Goal: Use online tool/utility: Utilize a website feature to perform a specific function

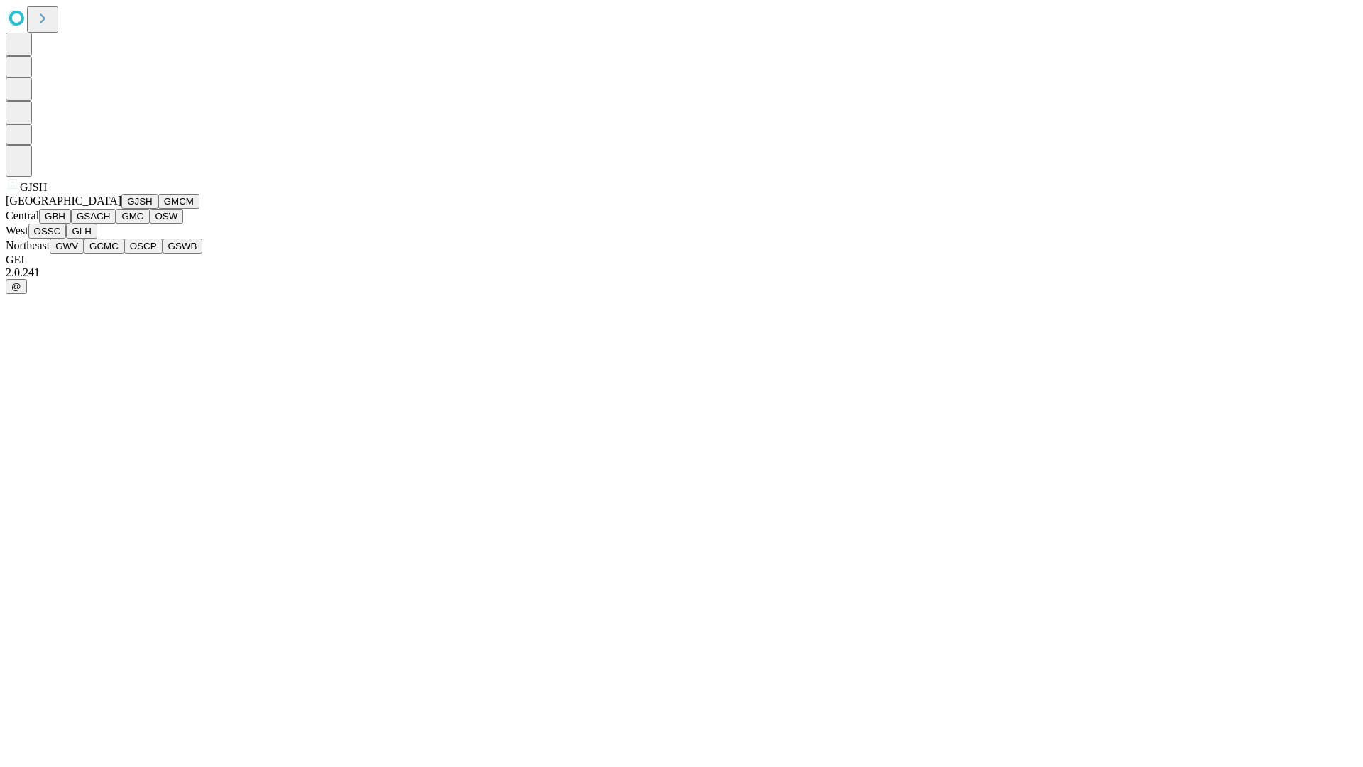
click at [121, 209] on button "GJSH" at bounding box center [139, 201] width 37 height 15
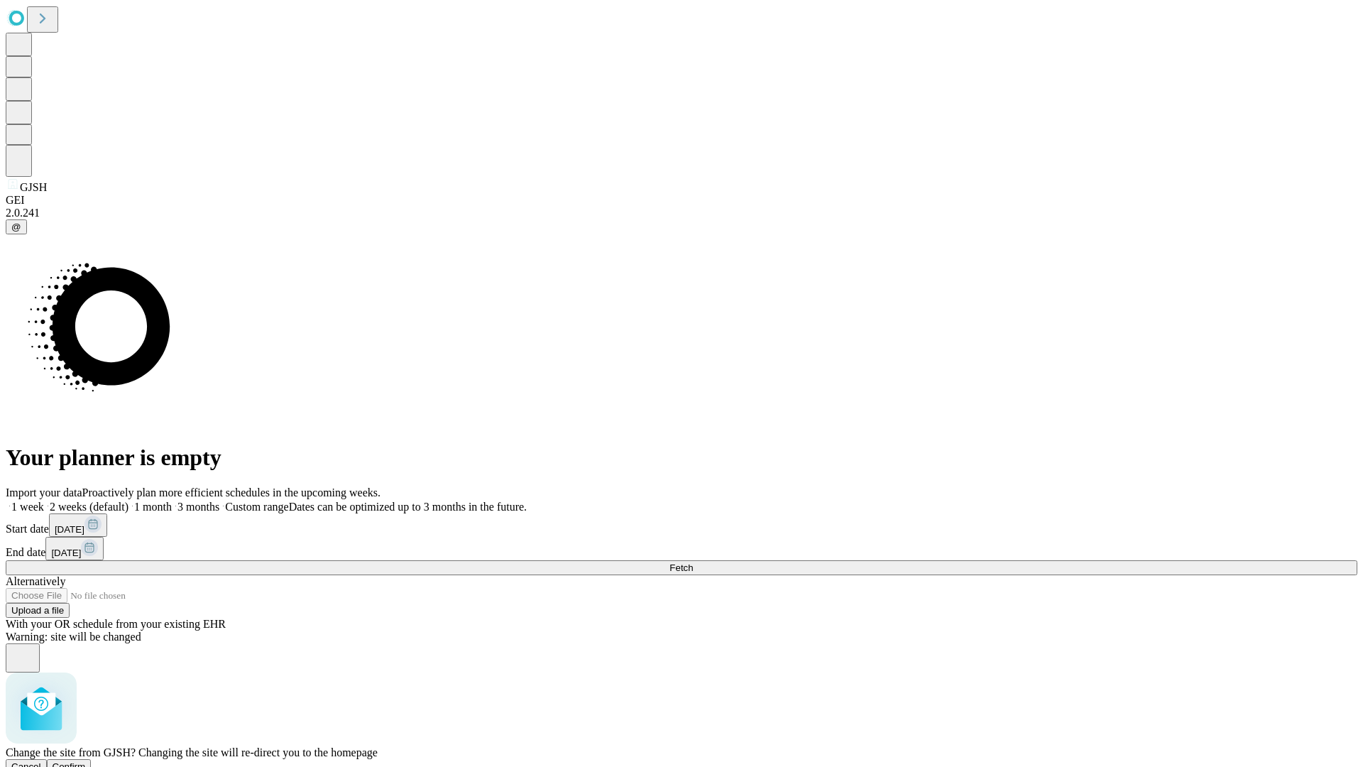
click at [86, 761] on span "Confirm" at bounding box center [69, 766] width 33 height 11
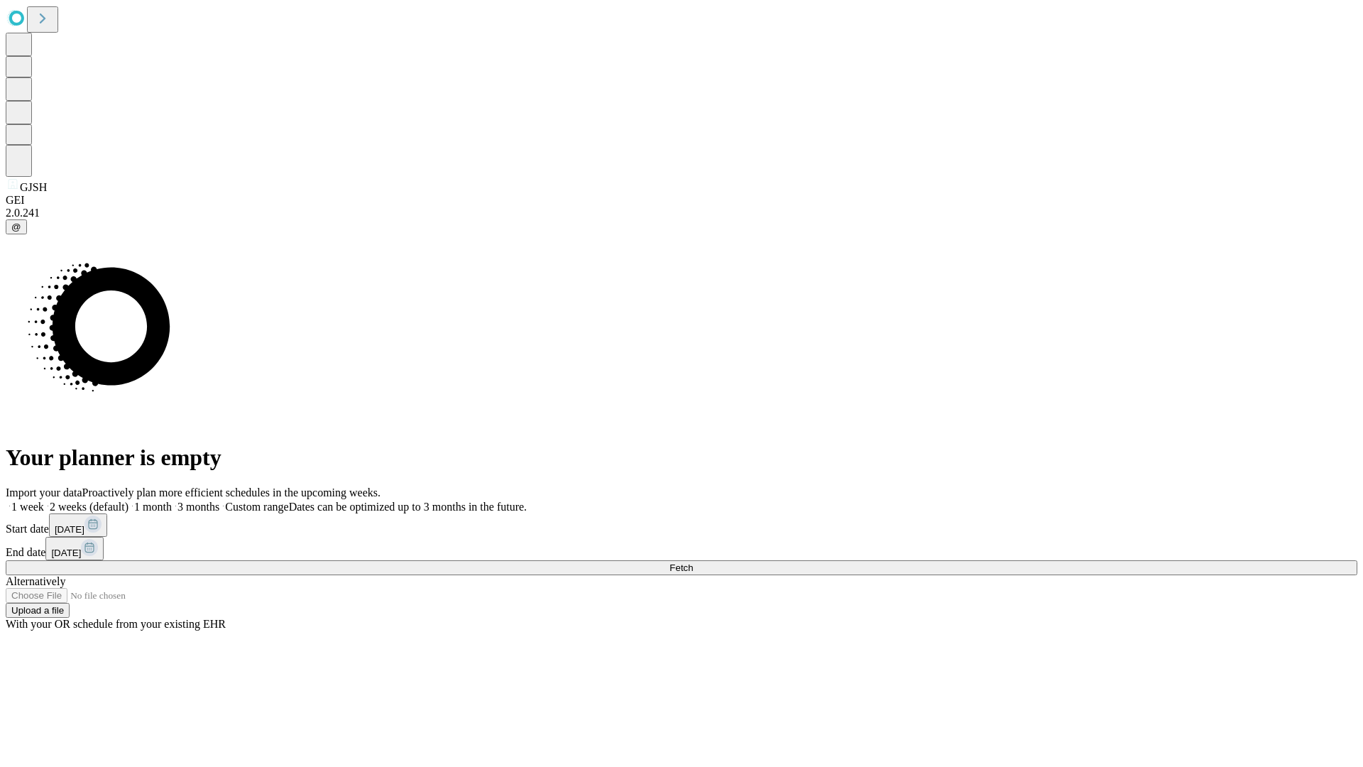
click at [172, 501] on label "1 month" at bounding box center [150, 507] width 43 height 12
click at [693, 562] on span "Fetch" at bounding box center [681, 567] width 23 height 11
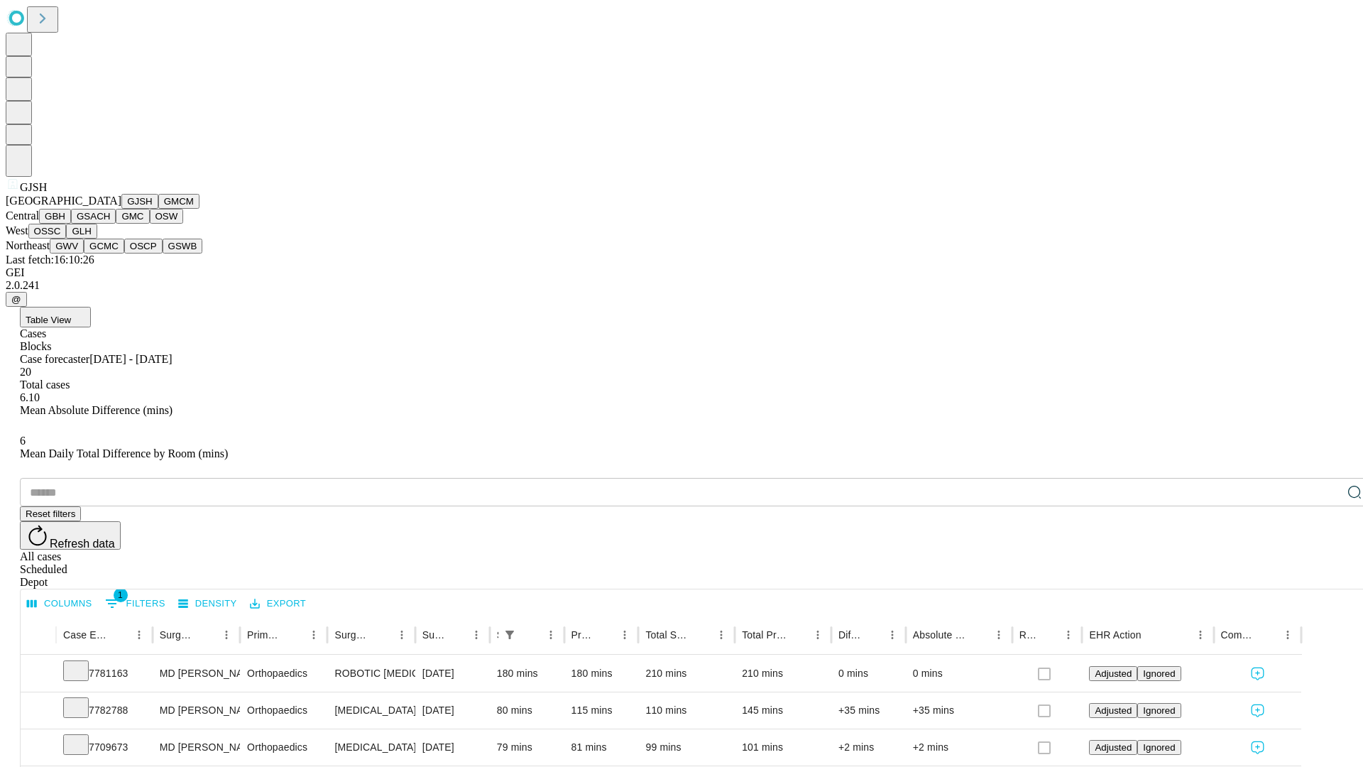
click at [158, 209] on button "GMCM" at bounding box center [178, 201] width 41 height 15
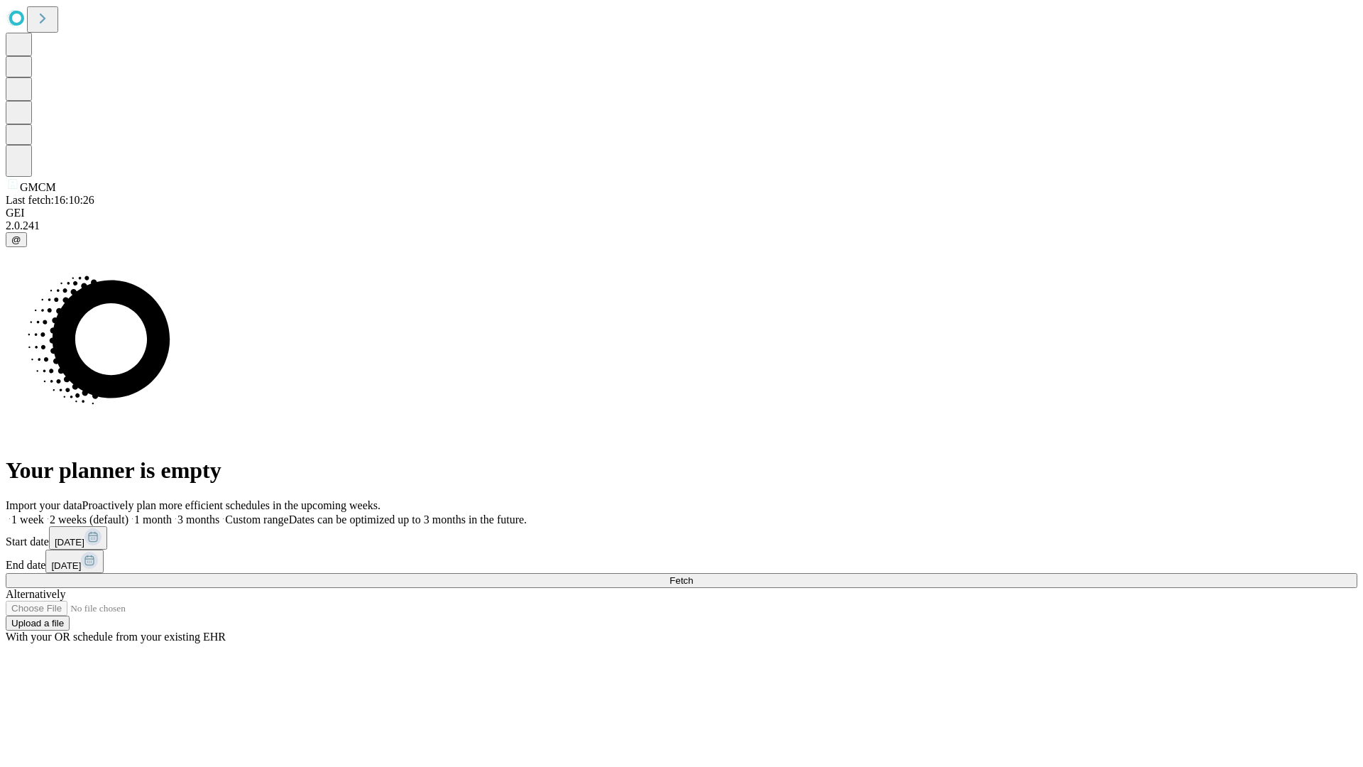
click at [172, 513] on label "1 month" at bounding box center [150, 519] width 43 height 12
click at [693, 575] on span "Fetch" at bounding box center [681, 580] width 23 height 11
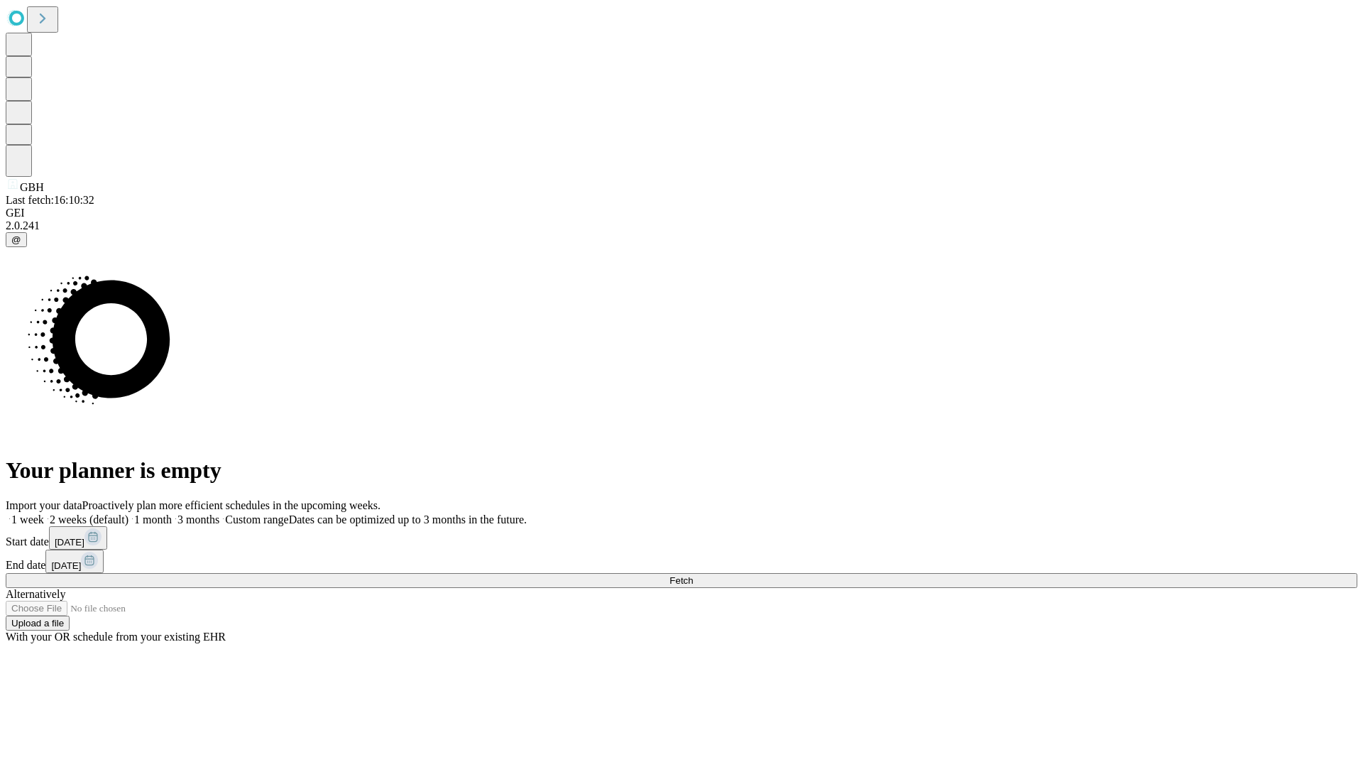
click at [693, 575] on span "Fetch" at bounding box center [681, 580] width 23 height 11
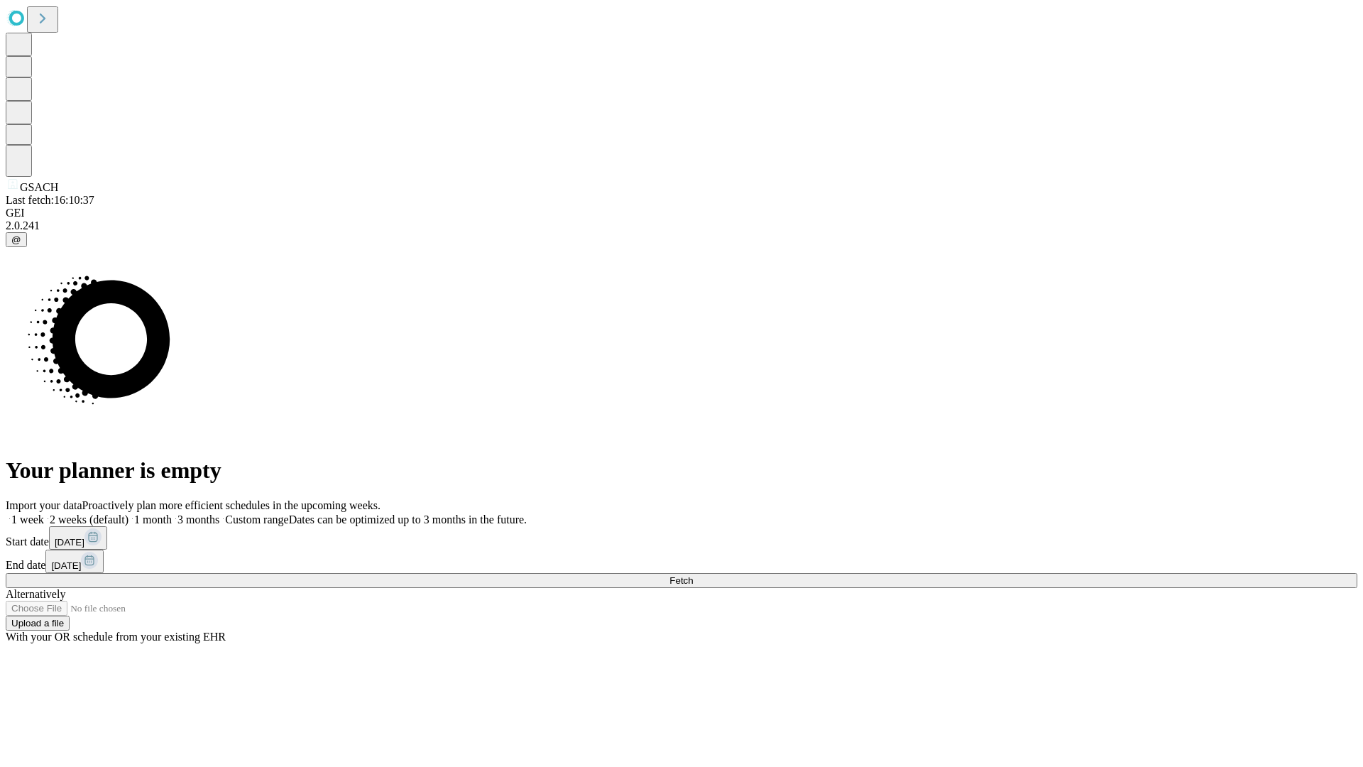
click at [172, 513] on label "1 month" at bounding box center [150, 519] width 43 height 12
click at [693, 575] on span "Fetch" at bounding box center [681, 580] width 23 height 11
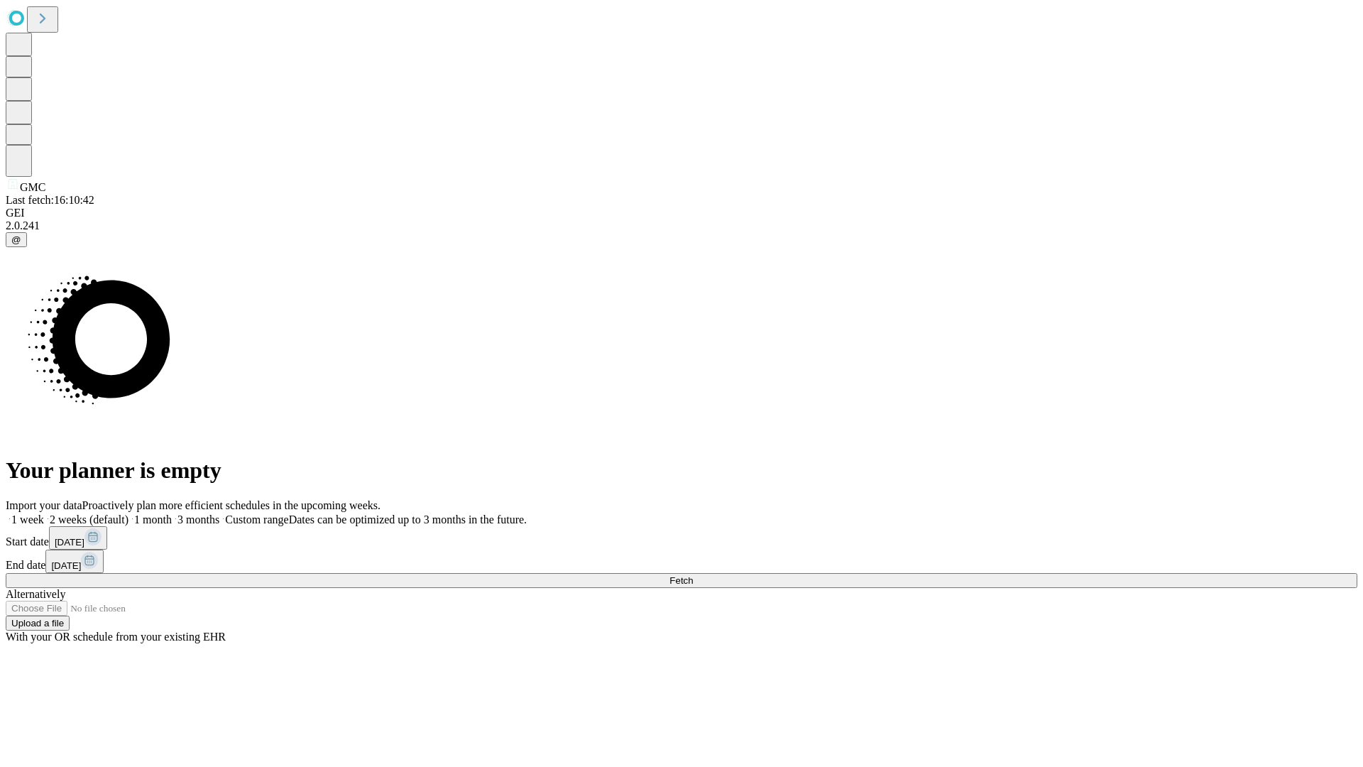
click at [172, 513] on label "1 month" at bounding box center [150, 519] width 43 height 12
click at [693, 575] on span "Fetch" at bounding box center [681, 580] width 23 height 11
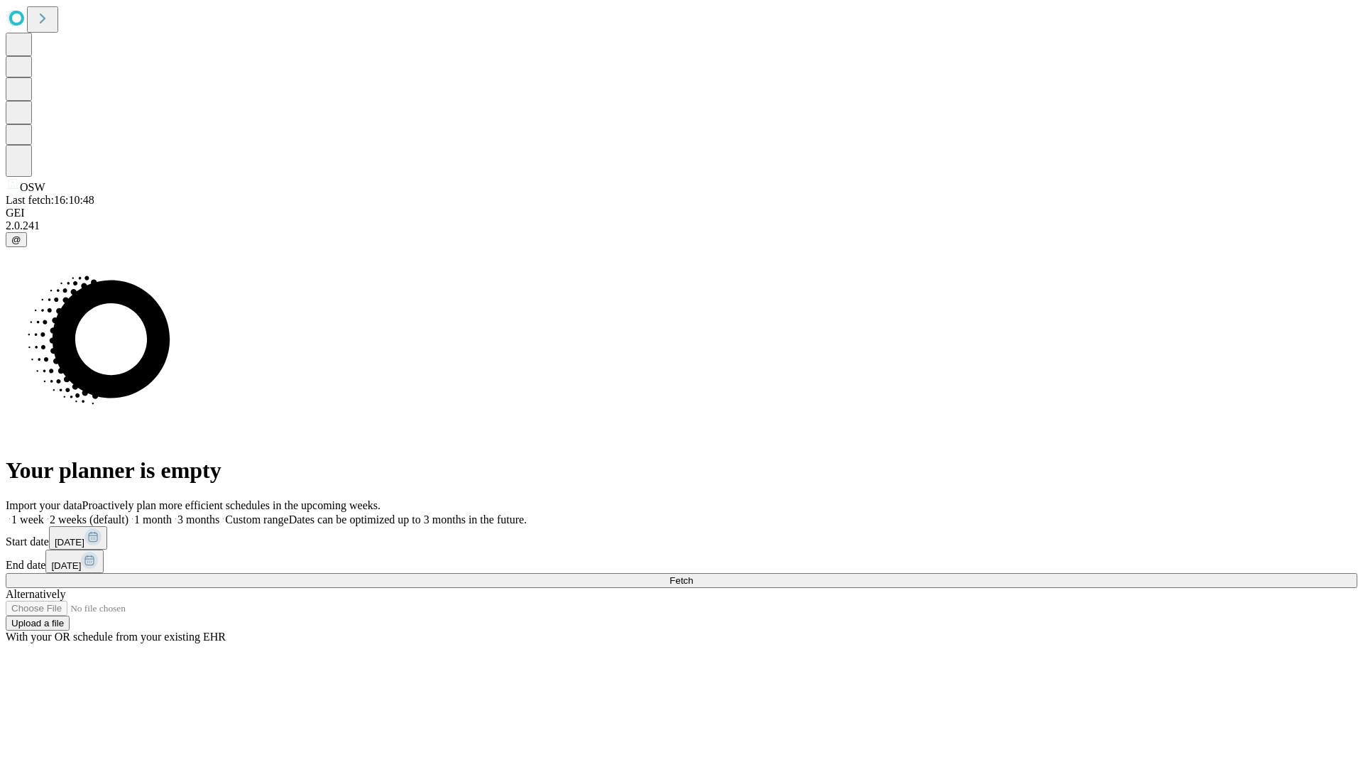
click at [172, 513] on label "1 month" at bounding box center [150, 519] width 43 height 12
click at [693, 575] on span "Fetch" at bounding box center [681, 580] width 23 height 11
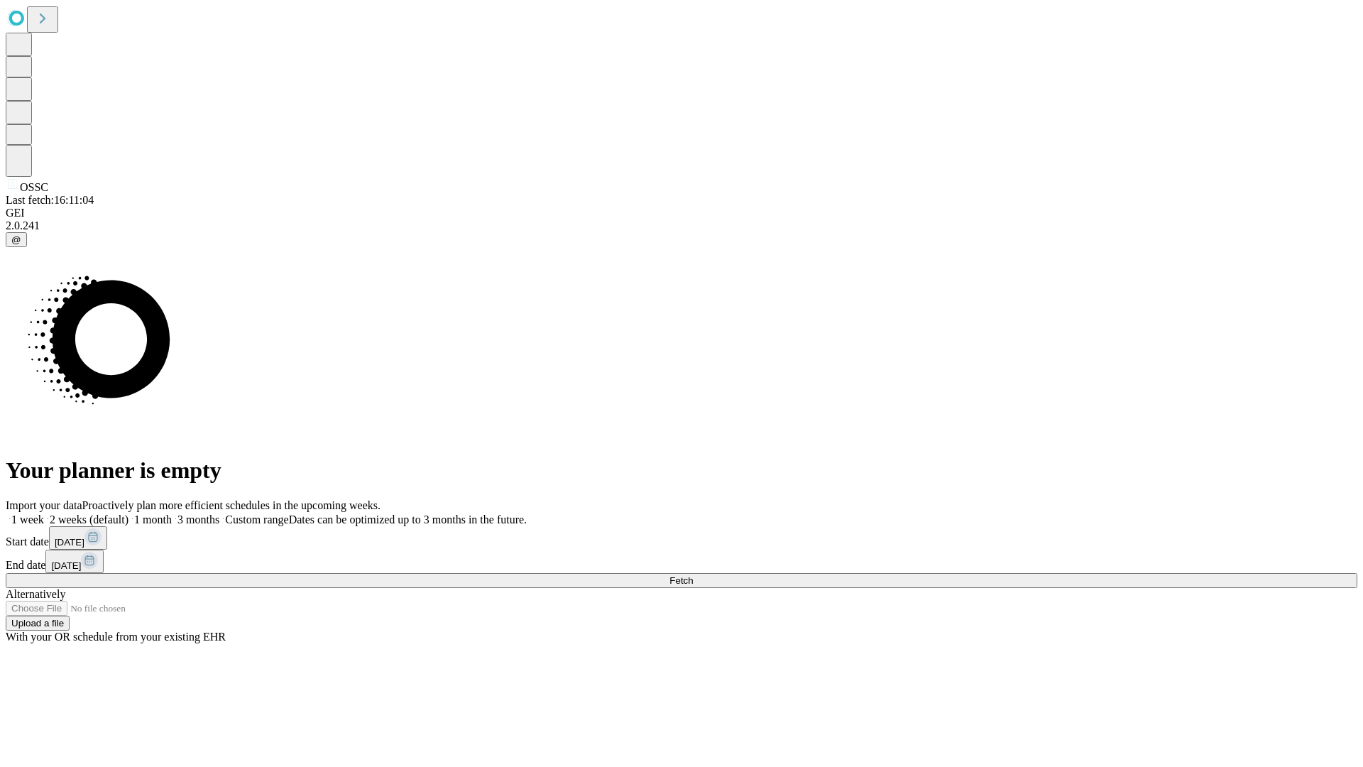
click at [172, 513] on label "1 month" at bounding box center [150, 519] width 43 height 12
click at [693, 575] on span "Fetch" at bounding box center [681, 580] width 23 height 11
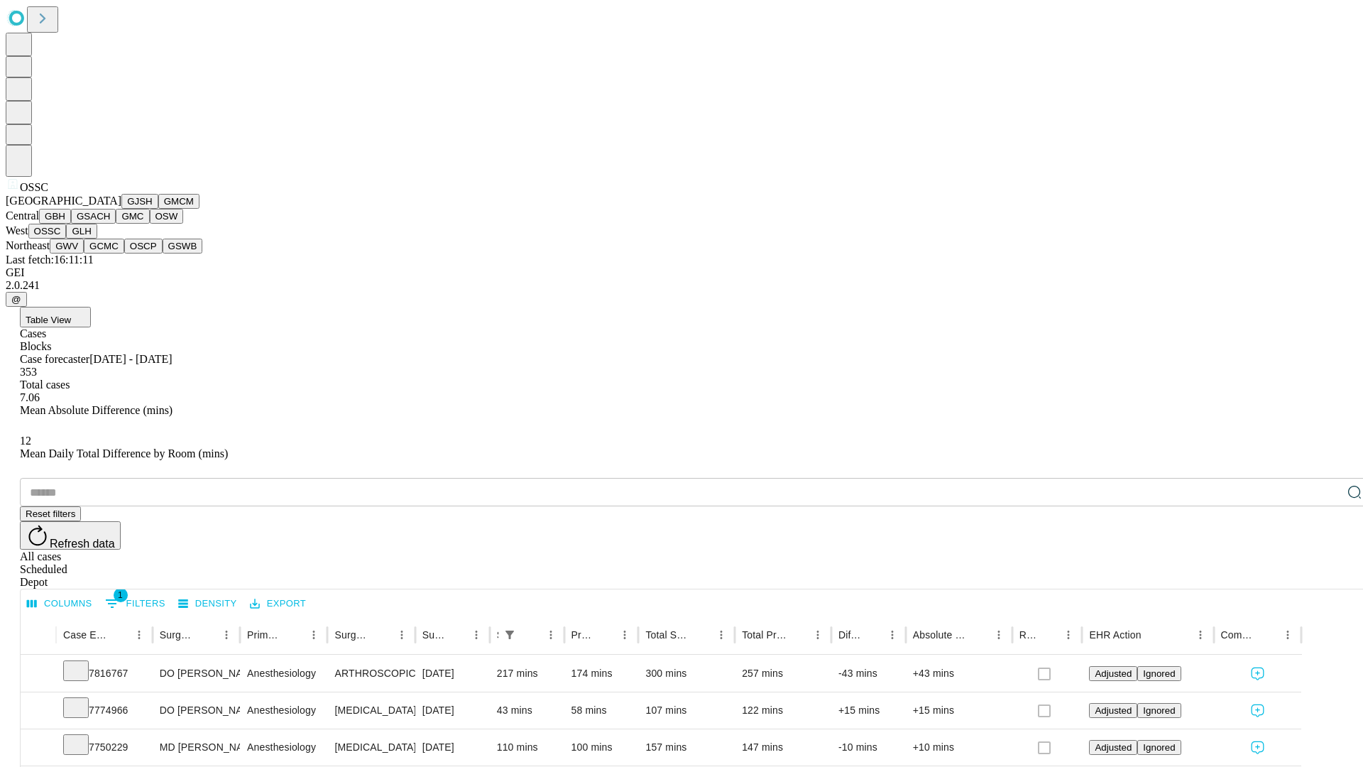
click at [97, 239] on button "GLH" at bounding box center [81, 231] width 31 height 15
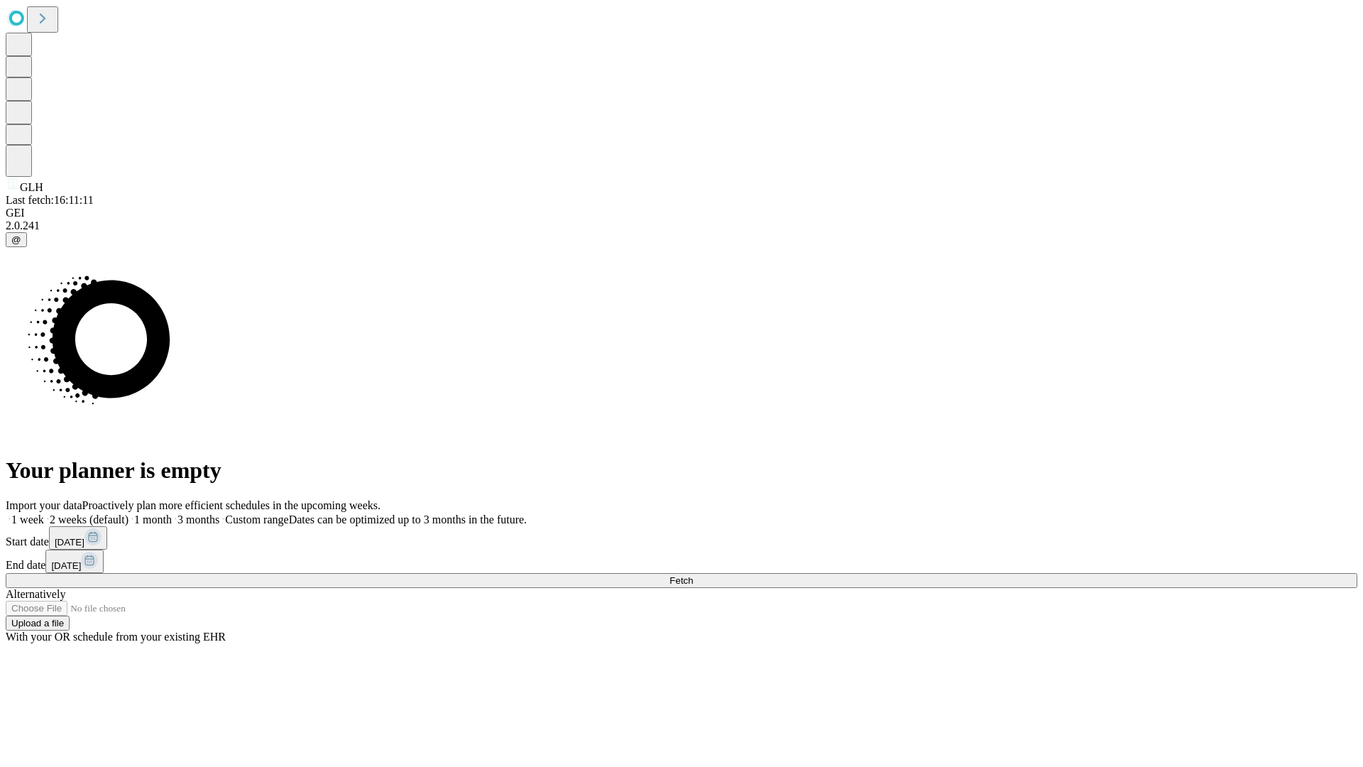
click at [172, 513] on label "1 month" at bounding box center [150, 519] width 43 height 12
click at [693, 575] on span "Fetch" at bounding box center [681, 580] width 23 height 11
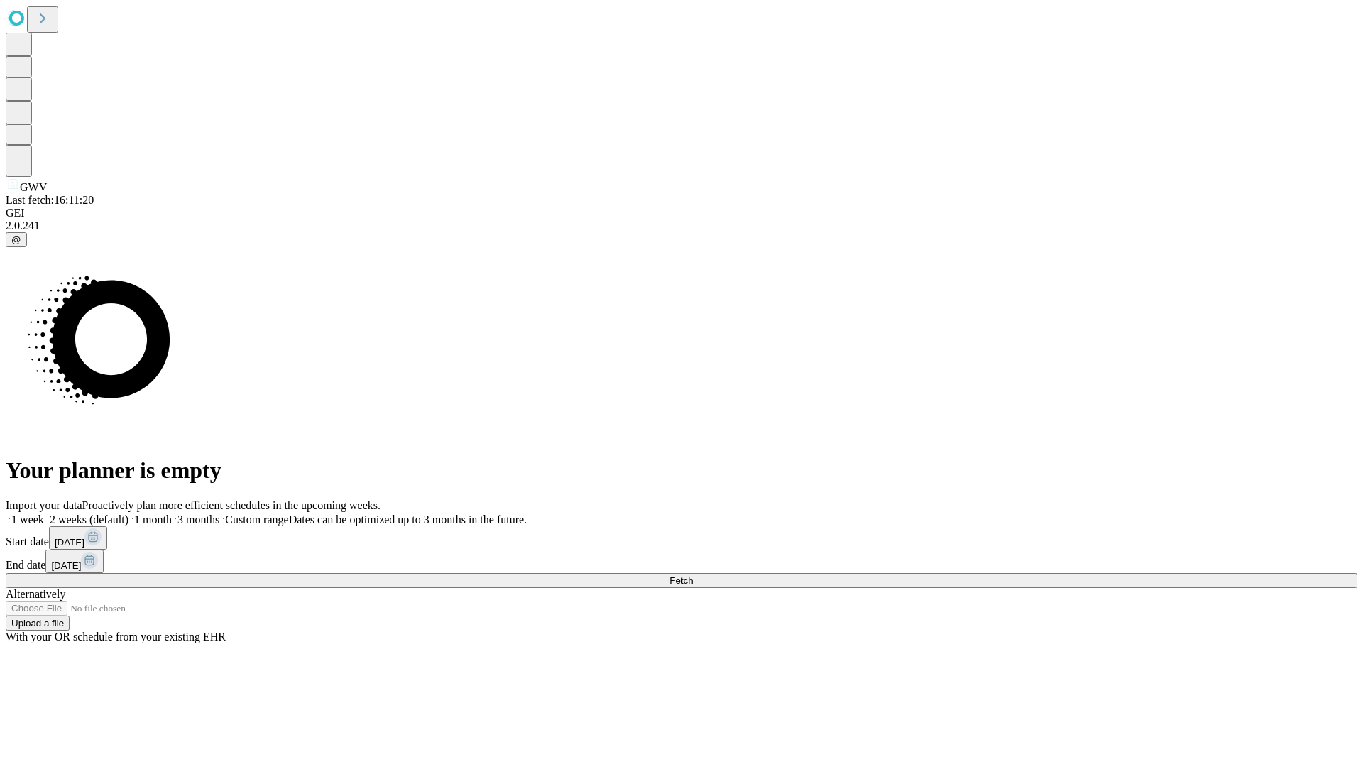
click at [172, 513] on label "1 month" at bounding box center [150, 519] width 43 height 12
click at [693, 575] on span "Fetch" at bounding box center [681, 580] width 23 height 11
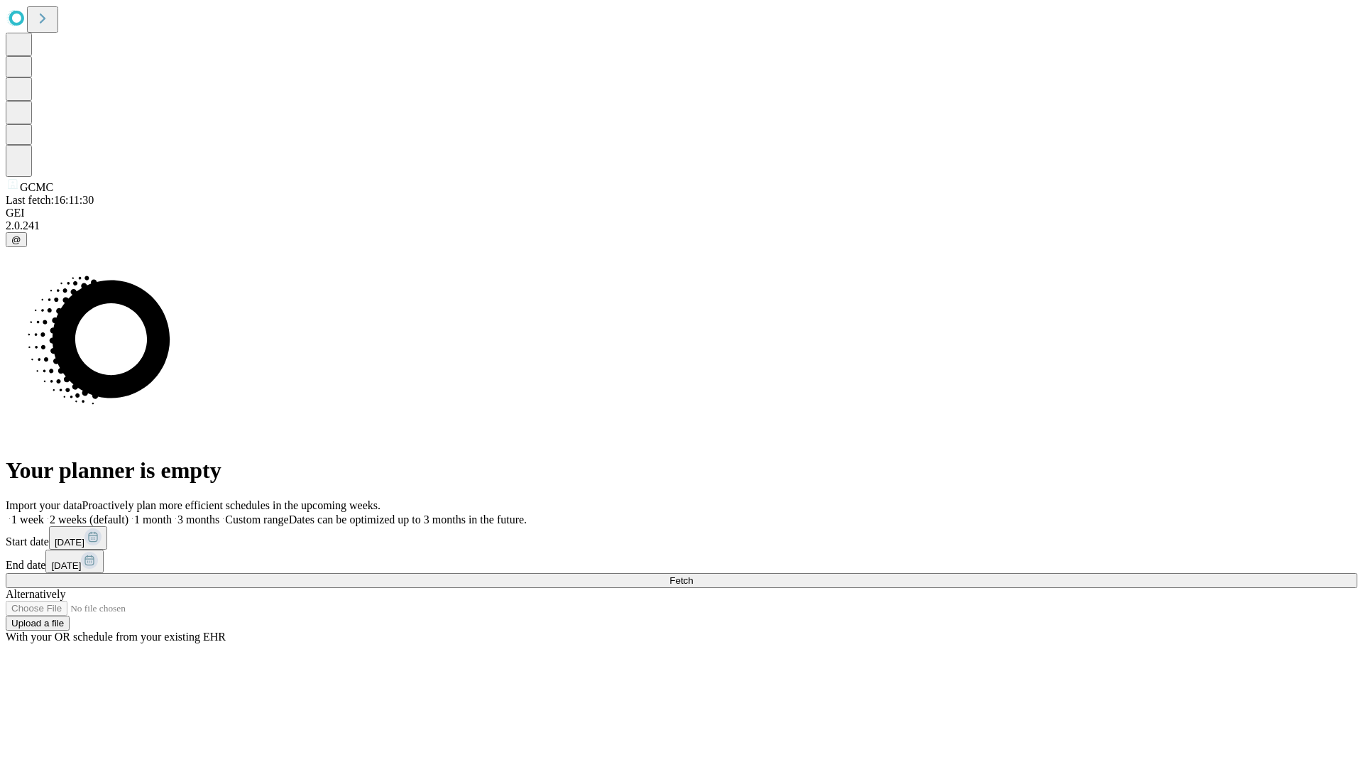
click at [172, 513] on label "1 month" at bounding box center [150, 519] width 43 height 12
click at [693, 575] on span "Fetch" at bounding box center [681, 580] width 23 height 11
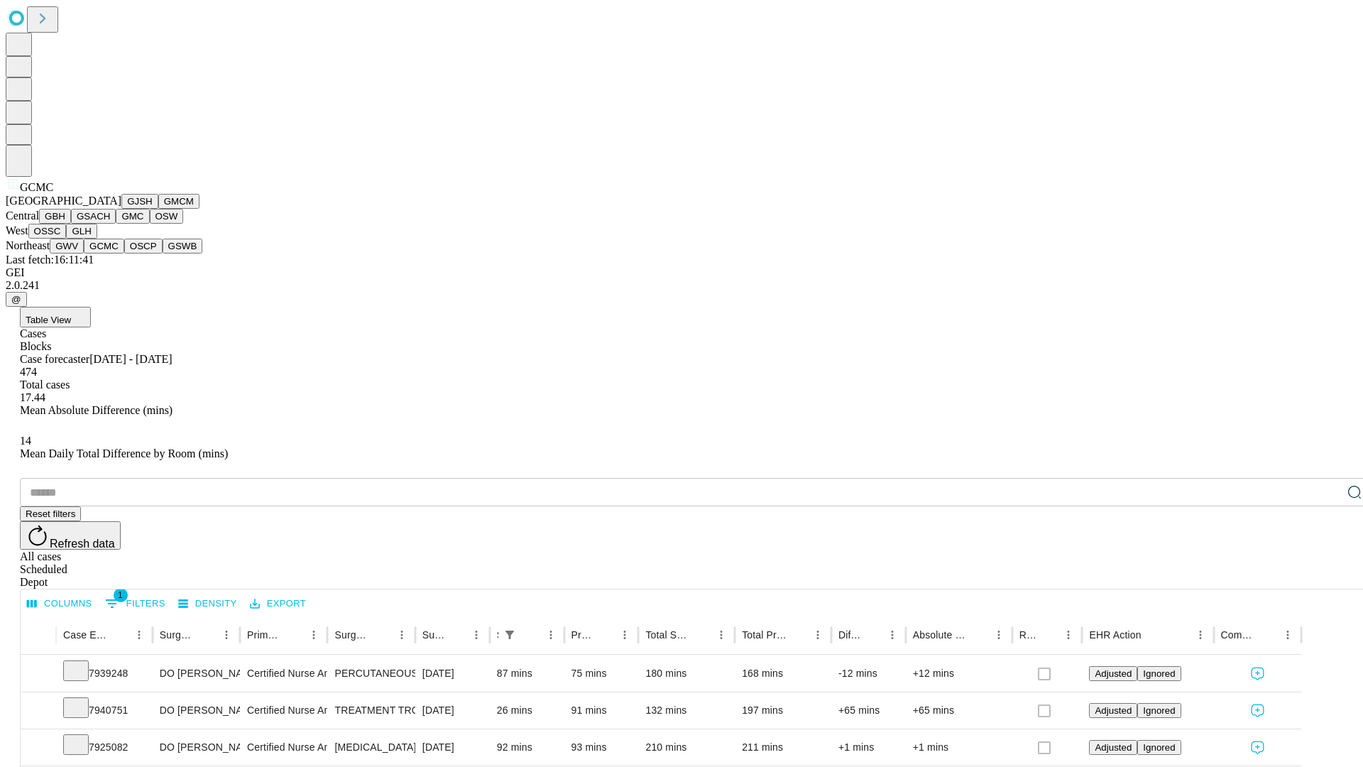
click at [124, 253] on button "OSCP" at bounding box center [143, 246] width 38 height 15
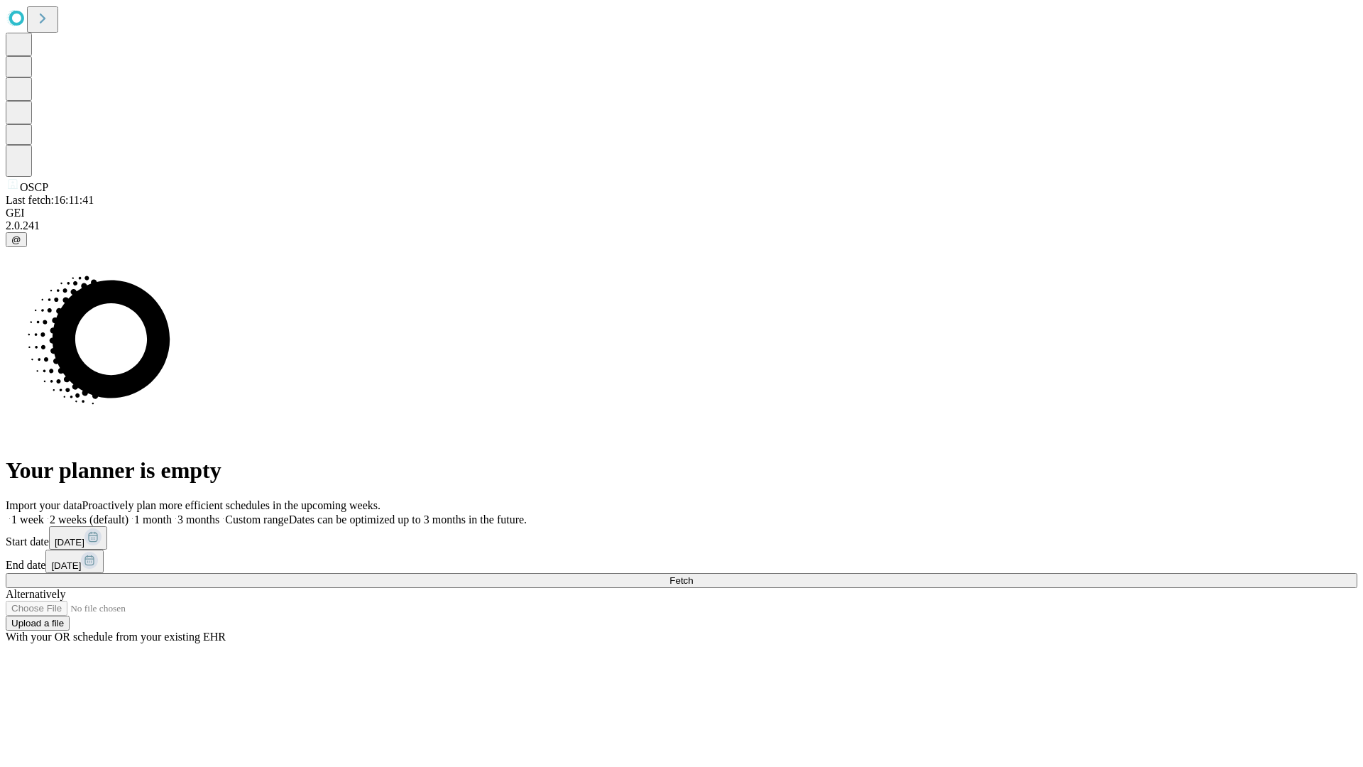
click at [693, 575] on span "Fetch" at bounding box center [681, 580] width 23 height 11
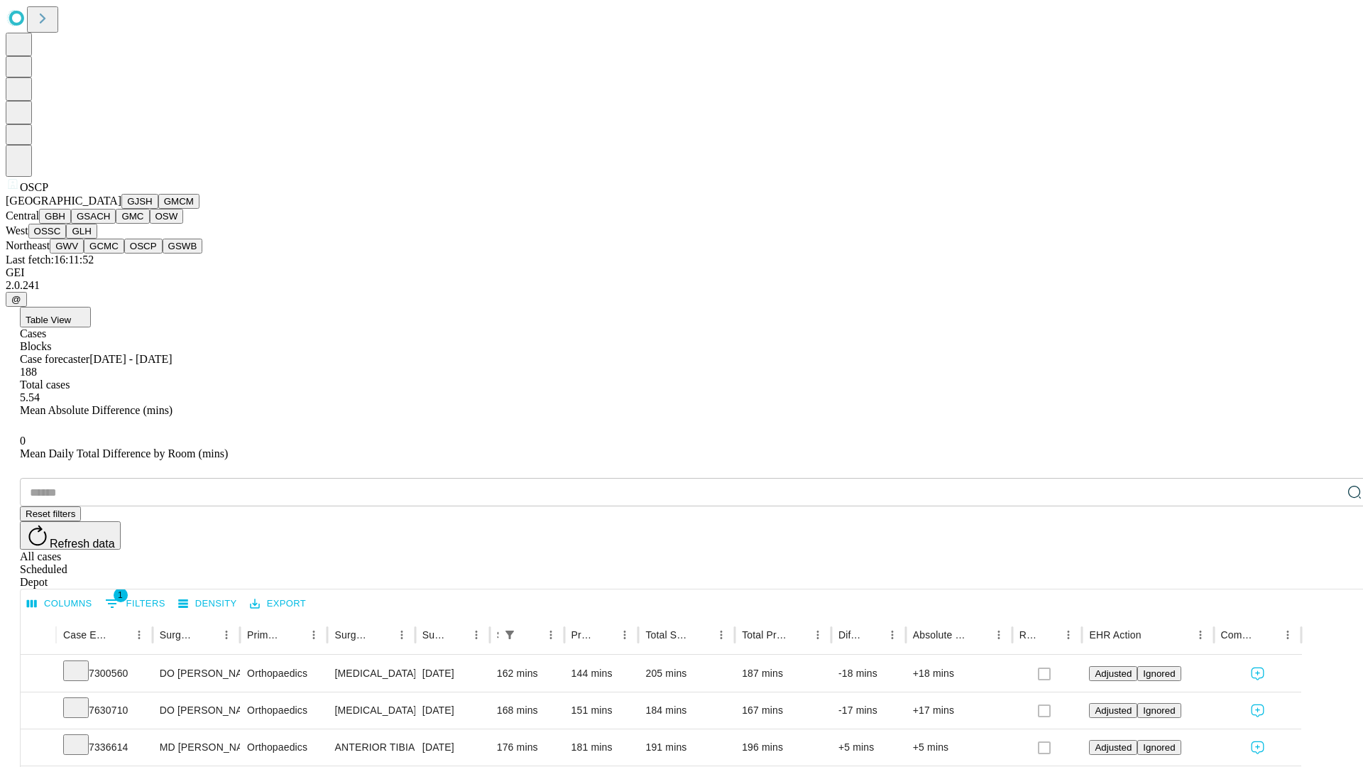
click at [163, 253] on button "GSWB" at bounding box center [183, 246] width 40 height 15
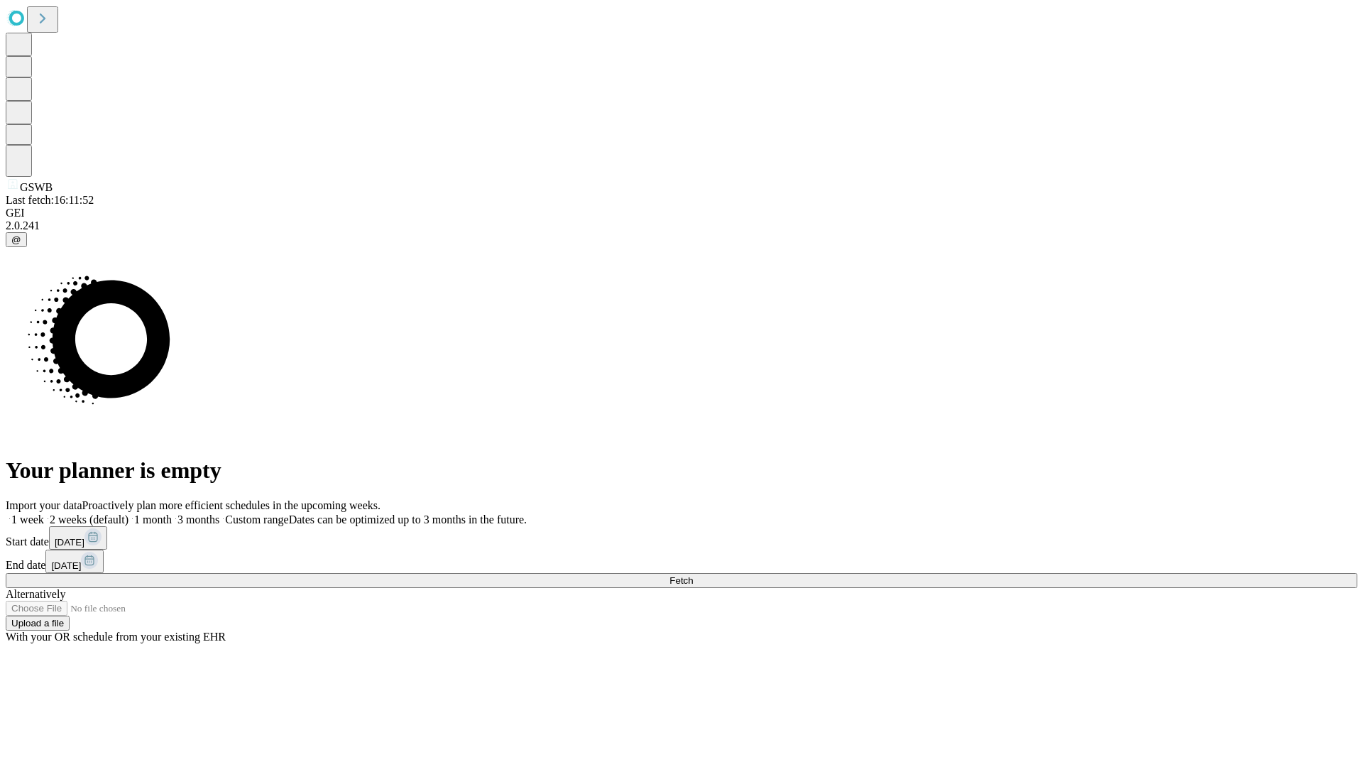
click at [172, 513] on label "1 month" at bounding box center [150, 519] width 43 height 12
click at [693, 575] on span "Fetch" at bounding box center [681, 580] width 23 height 11
